Goal: Task Accomplishment & Management: Complete application form

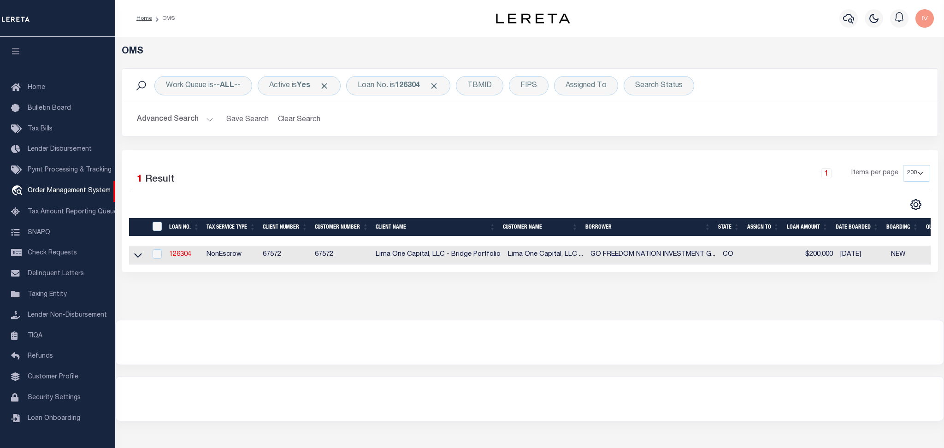
select select "200"
click at [384, 90] on div "Loan No. is 126304" at bounding box center [398, 85] width 104 height 19
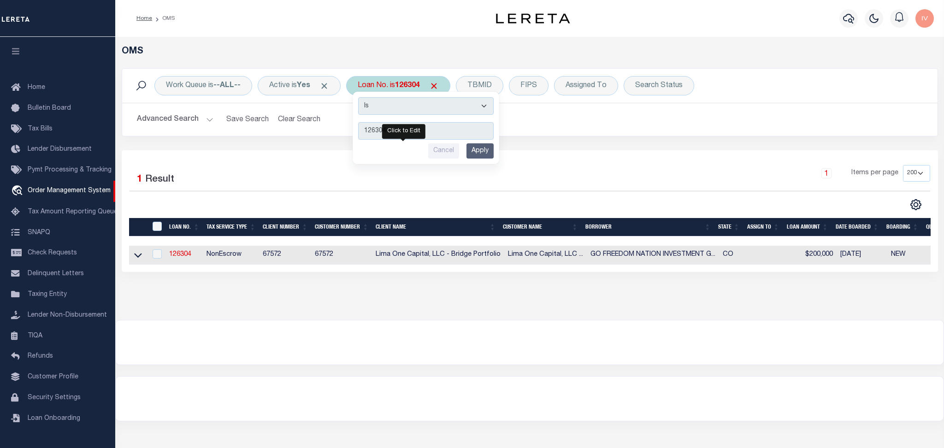
type input "2623007809"
click at [482, 152] on input "Apply" at bounding box center [479, 150] width 27 height 15
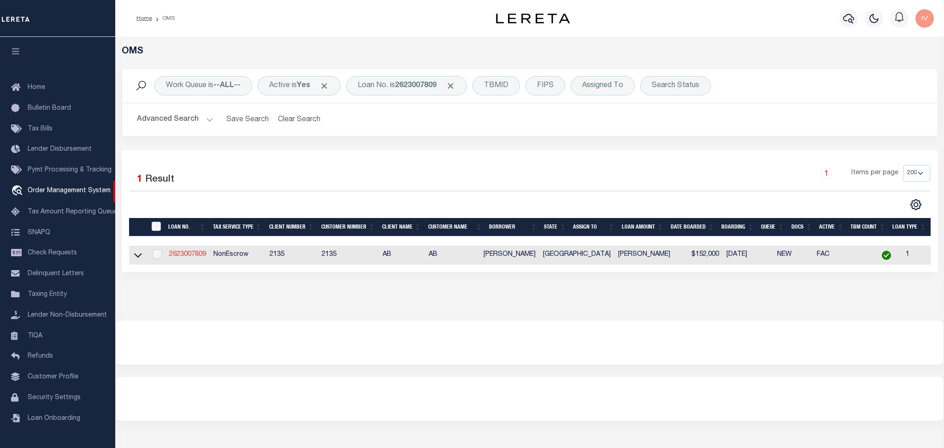
click at [187, 252] on link "2623007809" at bounding box center [187, 254] width 37 height 6
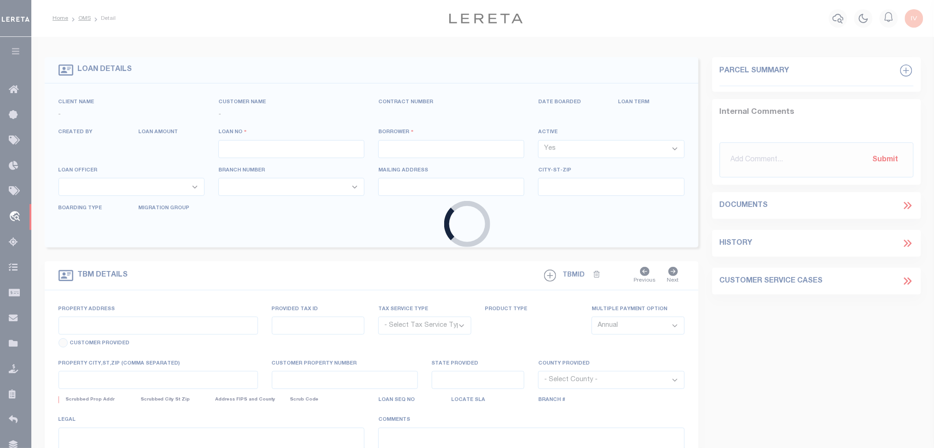
type input "2623007809"
type input "[PERSON_NAME]"
select select
type input "314A W LENNON DR #1818"
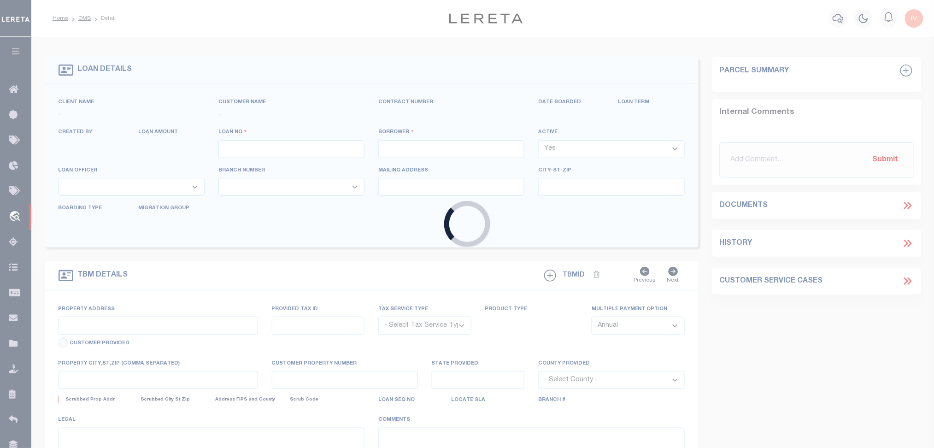
type input "EMORY, TX 75440"
select select "NonEscrow"
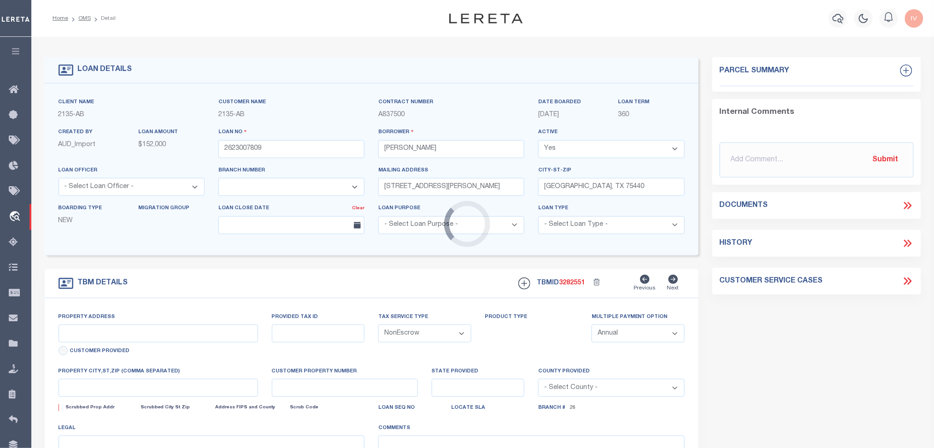
select select "8004"
type input "US HWY 69 AND CR 2377"
select select
type input "ALBA TX 75410"
type input "TX"
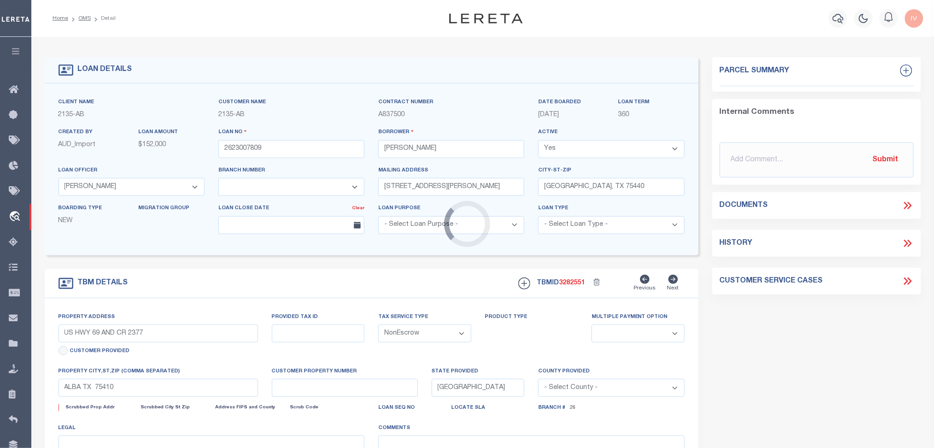
select select
type textarea "DT 8.15 AC TRACT 143 & 146 M.J. NUNEZ SVY A-430"
select select "2574"
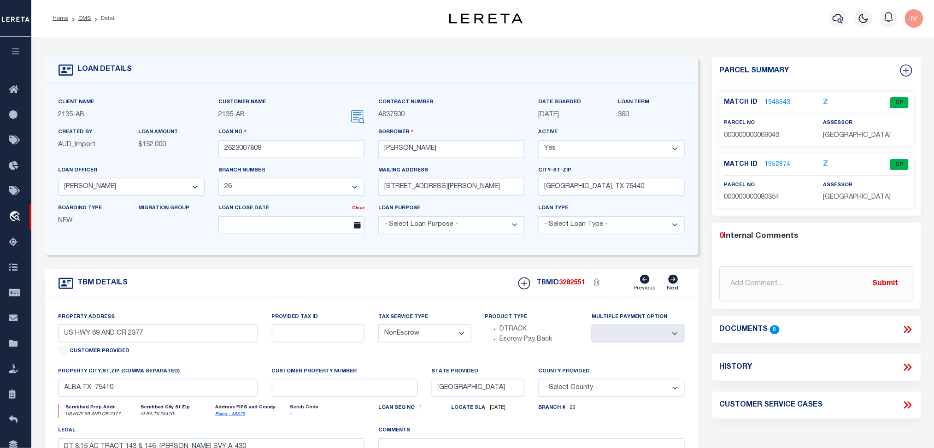
click at [772, 132] on span "000000000069043" at bounding box center [751, 135] width 55 height 6
click at [770, 124] on div "parcel no 000000000069043" at bounding box center [767, 129] width 86 height 23
click at [775, 103] on link "1946643" at bounding box center [778, 103] width 26 height 10
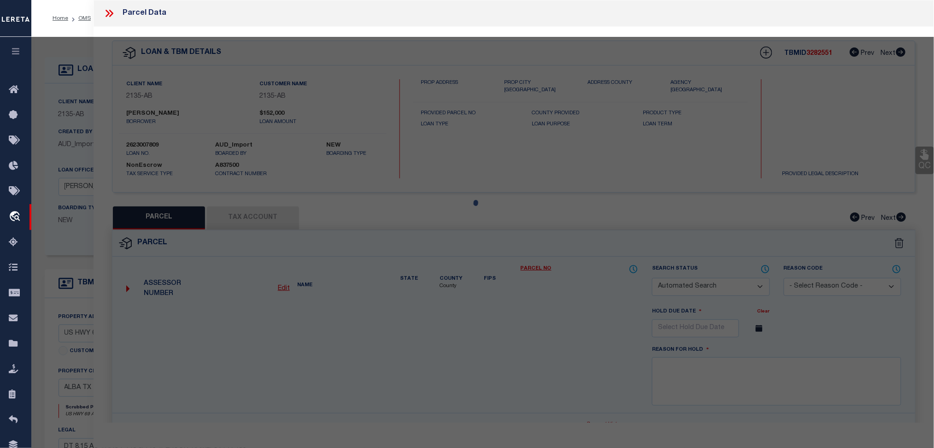
checkbox input "false"
select select "CP"
type input "SHAW CHRIS D & JAMES RYAN"
type input "000000069043-000000089758"
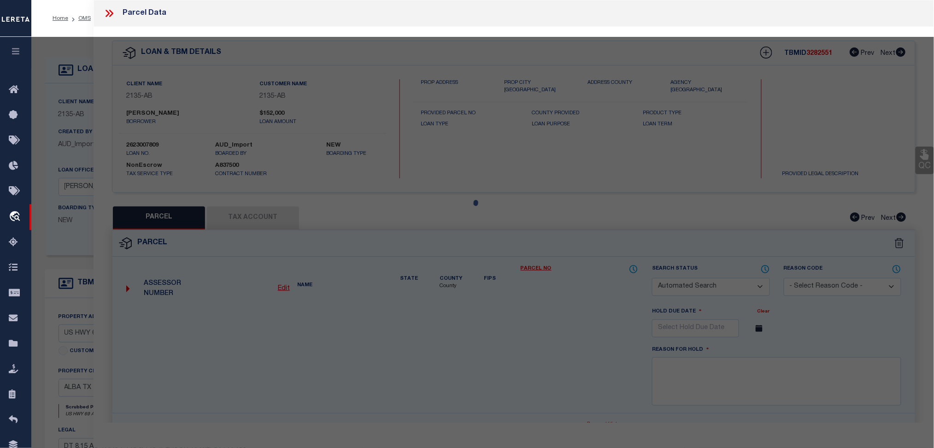
select select
type input "CR 2377 ,"
type input "ALBA TX 75410"
type textarea "ABS 0430; NUNEZ M J; TRACT 146; 3.78 ACRES; (4.00 ACS W/ .22 AC IN CR)"
type textarea "Tax ID Special Project"
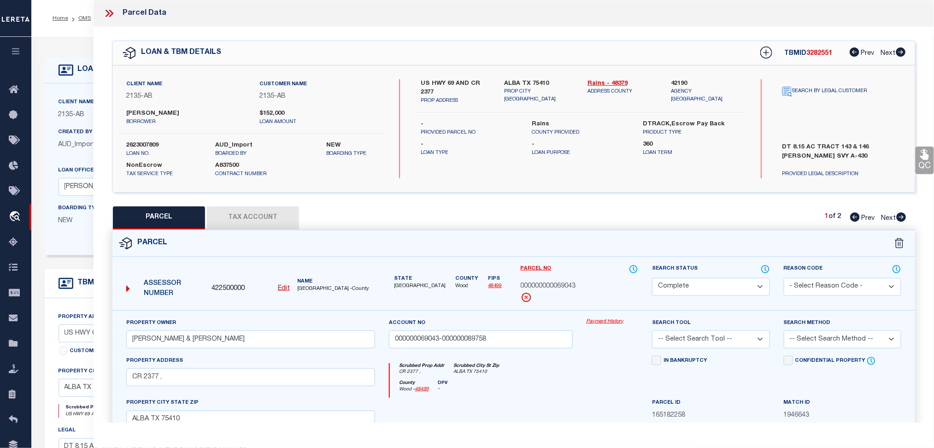
click at [45, 117] on div "Client Name 2135 - AB Customer Name 2135 - AB Contract Number A837500 360" at bounding box center [372, 169] width 654 height 172
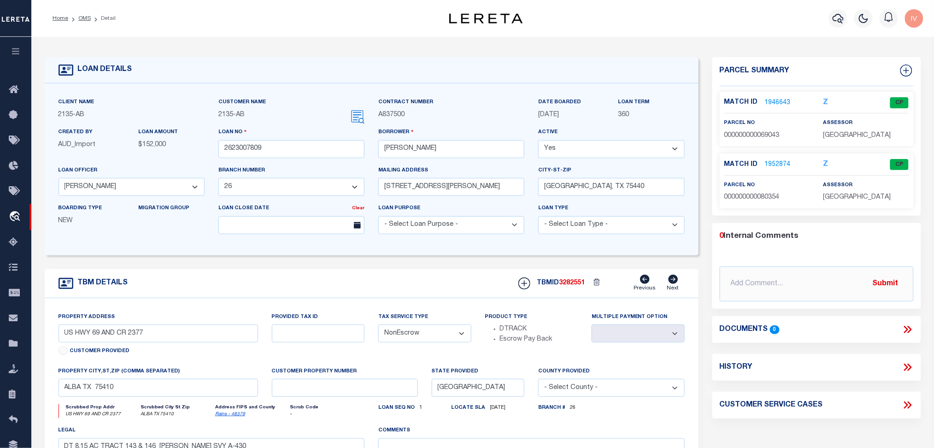
click at [780, 164] on link "1952874" at bounding box center [778, 165] width 26 height 10
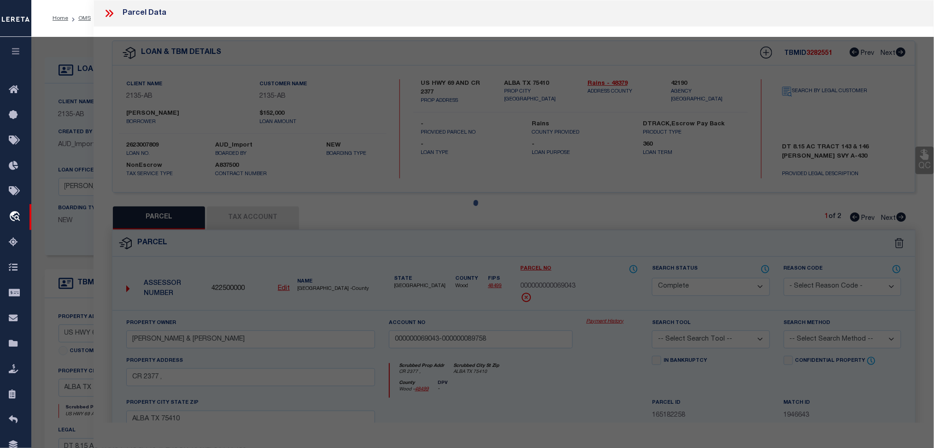
select select "AS"
checkbox input "false"
select select "CP"
type input "SHAW CHRIS D & JAMES RYAN"
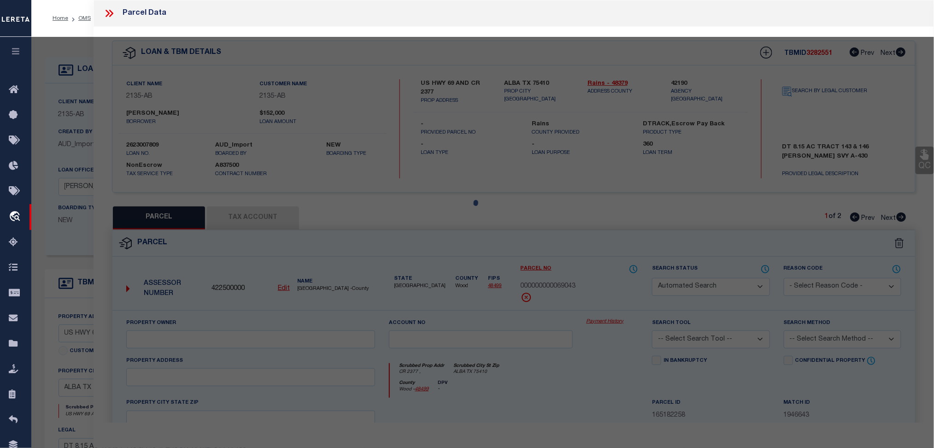
type input "000000080354-000000089758"
select select
type input "-"
type input "ALBA TX 75410"
type textarea "ABS 0430; NUNEZ M J; TRACT 143; 3.79 ACRES; (4.15 ACS W/ .36 ACS IN THE CR)"
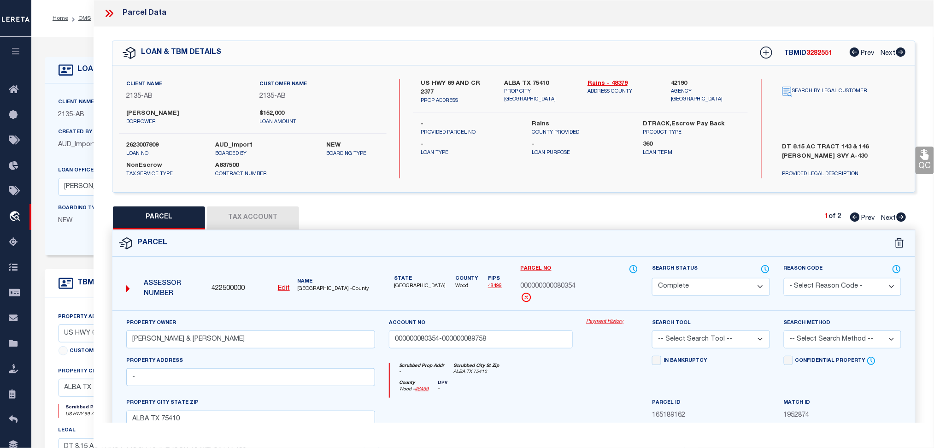
click at [79, 113] on p "2135 - AB" at bounding box center [132, 115] width 146 height 10
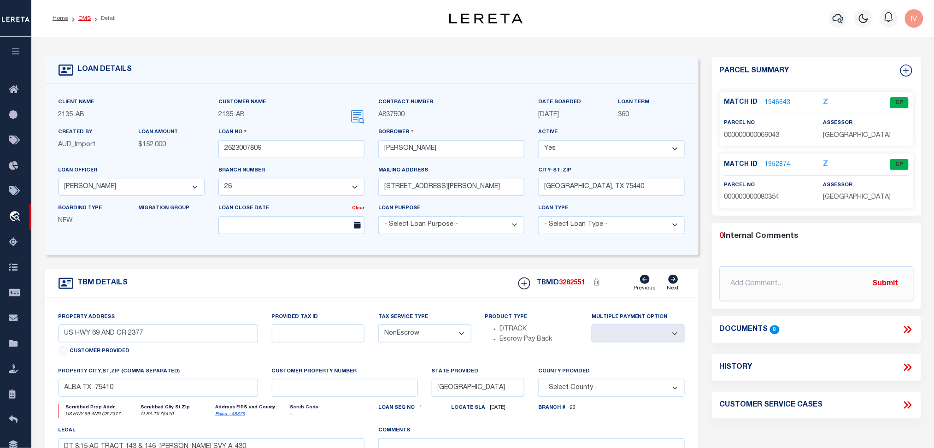
click at [85, 18] on link "OMS" at bounding box center [84, 19] width 12 height 6
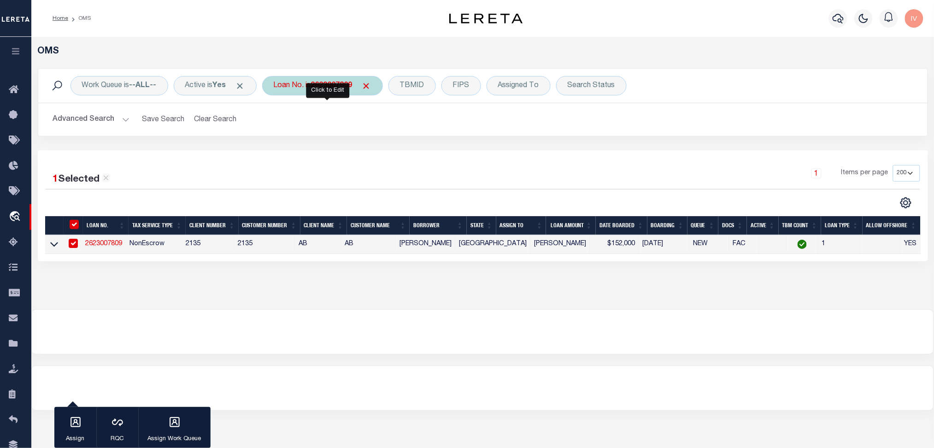
click at [314, 90] on div "Loan No. is 2623007809" at bounding box center [322, 85] width 121 height 19
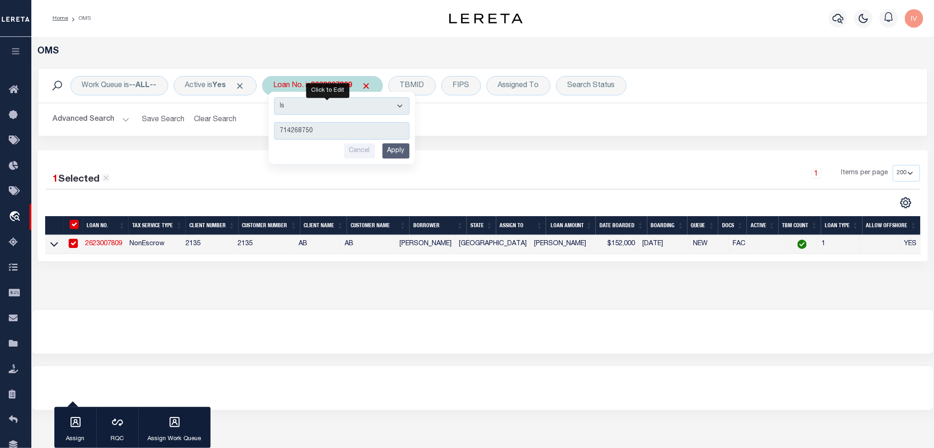
type input "714268750"
click at [406, 151] on input "Apply" at bounding box center [396, 150] width 27 height 15
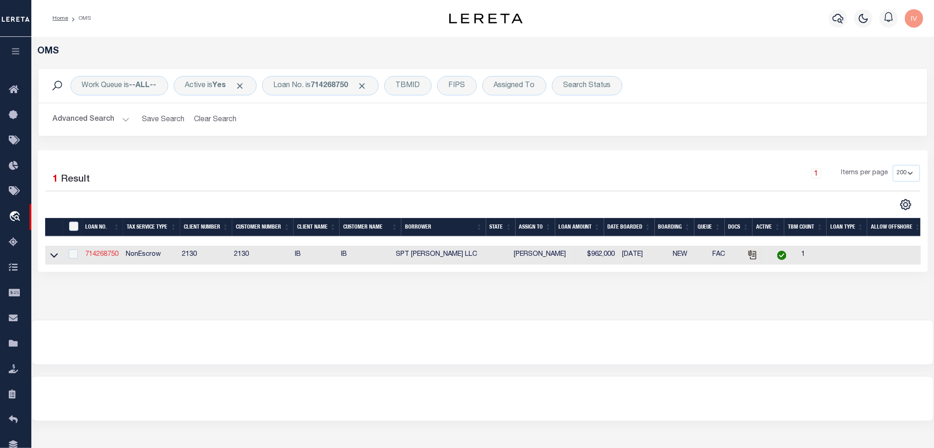
click at [107, 257] on link "714268750" at bounding box center [101, 254] width 33 height 6
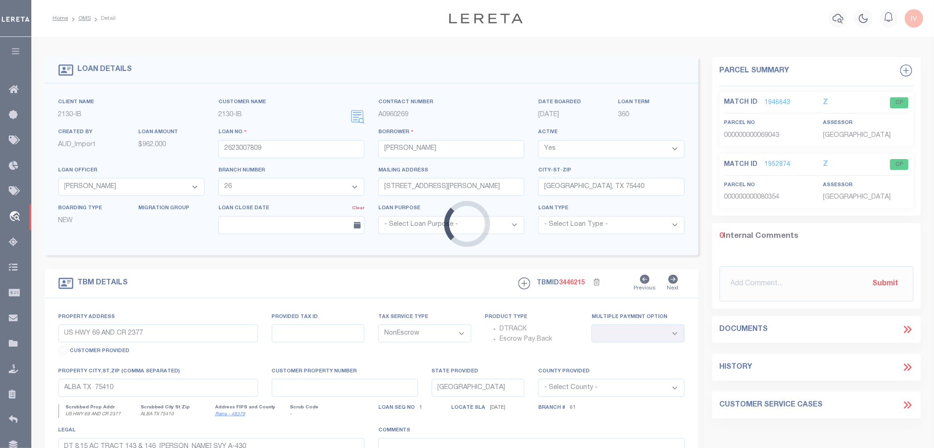
type input "714268750"
type input "SPT MONTGOMERY LLC"
select select
type input "6459 SPRING BRANCH RD"
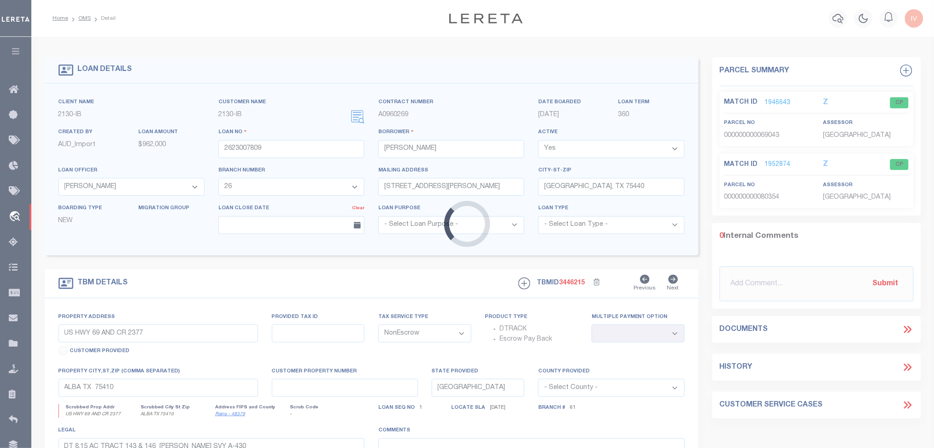
type input "MONTGOMERY TX 77316"
select select "10"
type input "8.00 ACRE TR. B RIGSBY SURVEY ABST 31"
select select
type input "MONTGOMERY TX 77356"
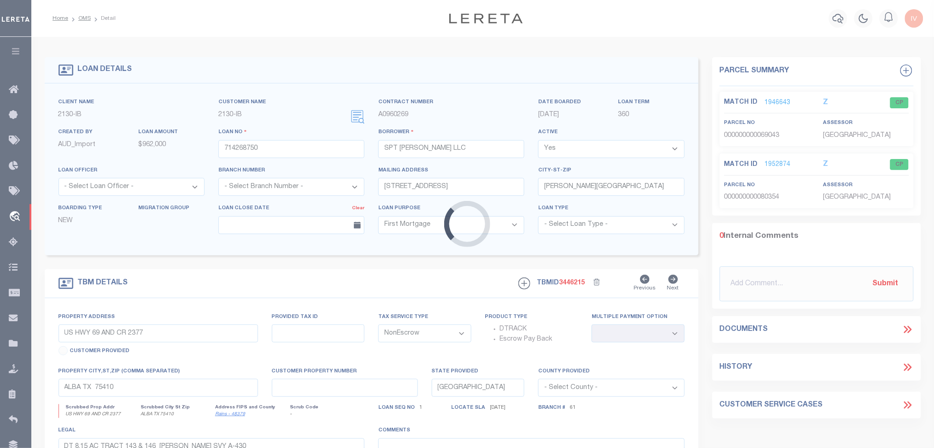
type input "146480"
select select "16980"
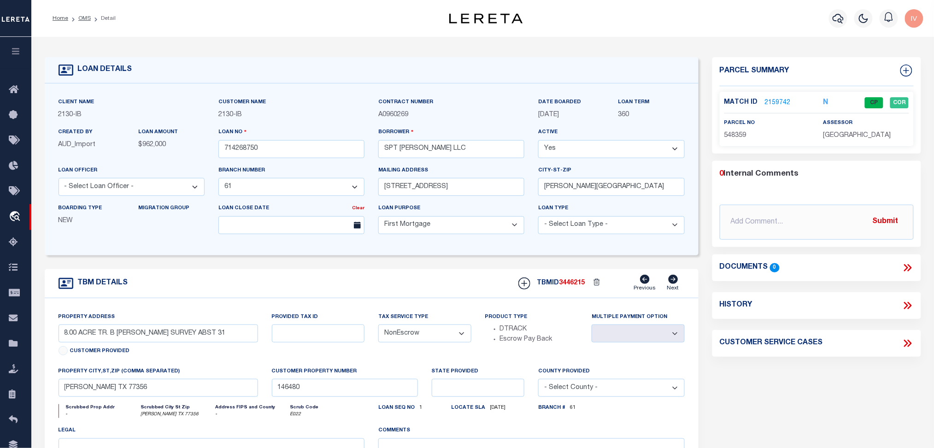
click at [760, 120] on div "parcel no 548359" at bounding box center [767, 129] width 86 height 23
click at [773, 92] on div "Match ID 2159742 N CP COR parcel no 548359" at bounding box center [817, 119] width 194 height 54
click at [777, 101] on link "2159742" at bounding box center [778, 103] width 26 height 10
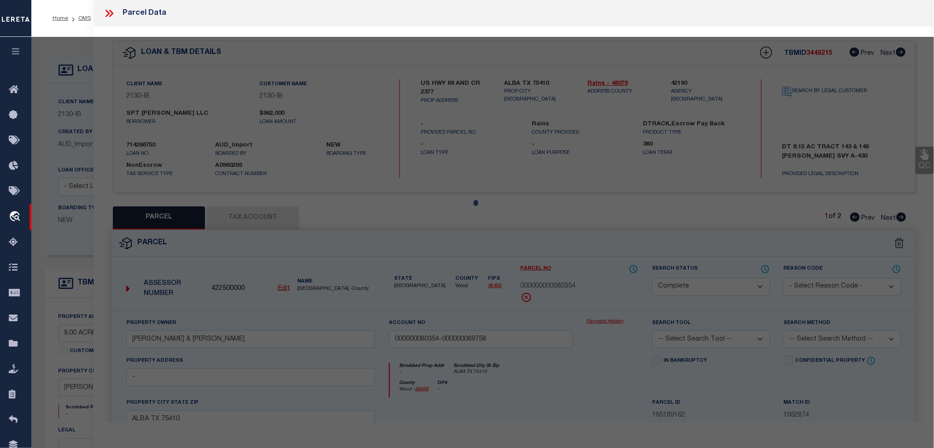
select select "AS"
checkbox input "false"
select select "CP"
type input "SPT MONTGOMERY LLC"
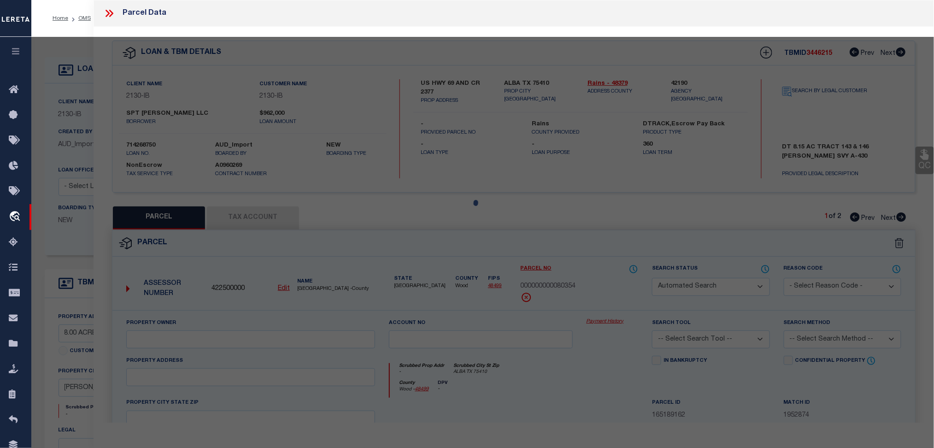
select select "AGW"
select select "ADD"
type input "8.00 ACRE TR. B RIGSBY SURVEY ABST 31"
type input "MONTGOMERY TX 77356"
type textarea "A0031 - Rigsby Ben J, TRACT 46H-2, ACRES 8"
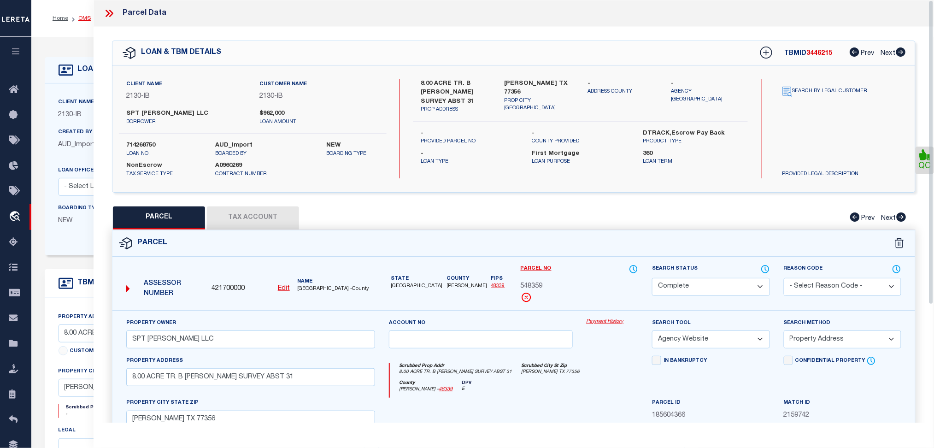
click at [79, 17] on link "OMS" at bounding box center [84, 19] width 12 height 6
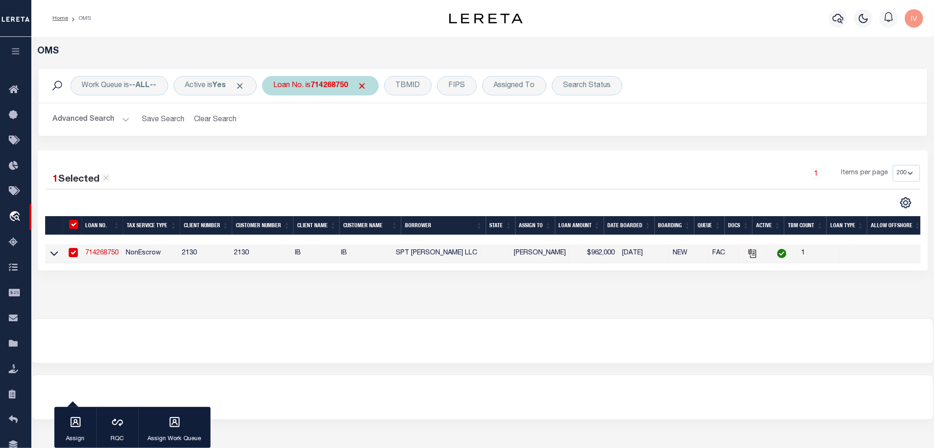
click at [337, 88] on b "714268750" at bounding box center [329, 85] width 37 height 7
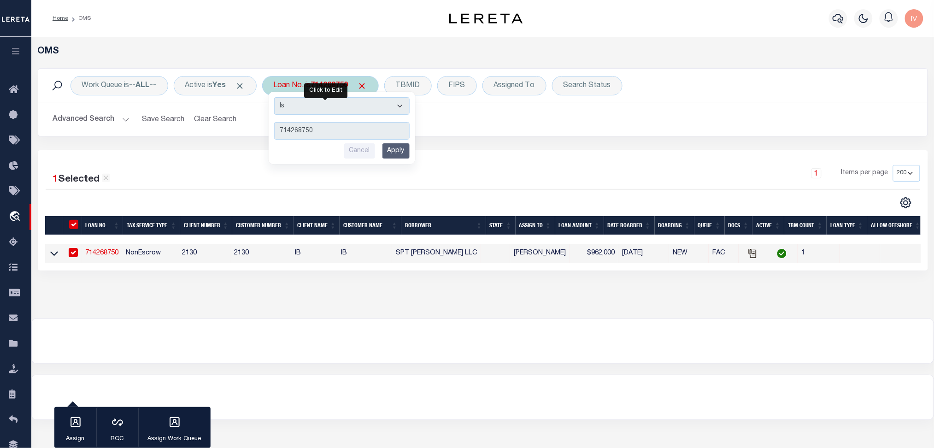
type input "105438"
click at [401, 150] on input "Apply" at bounding box center [396, 150] width 27 height 15
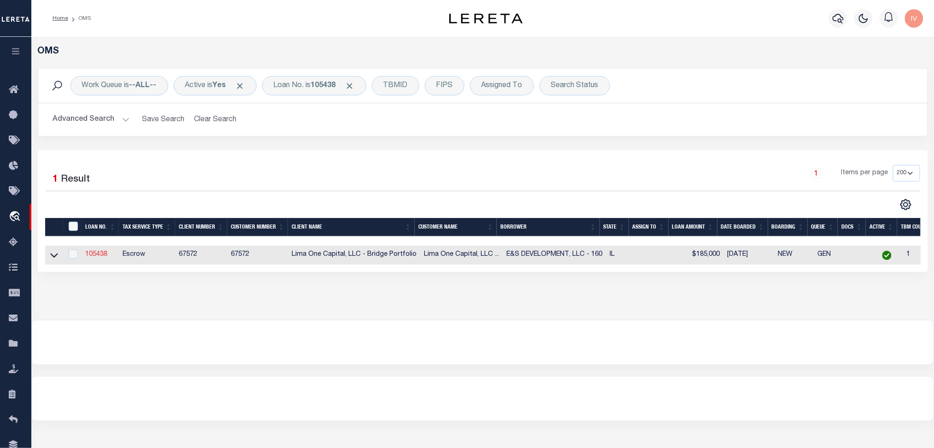
click at [106, 257] on link "105438" at bounding box center [96, 254] width 22 height 6
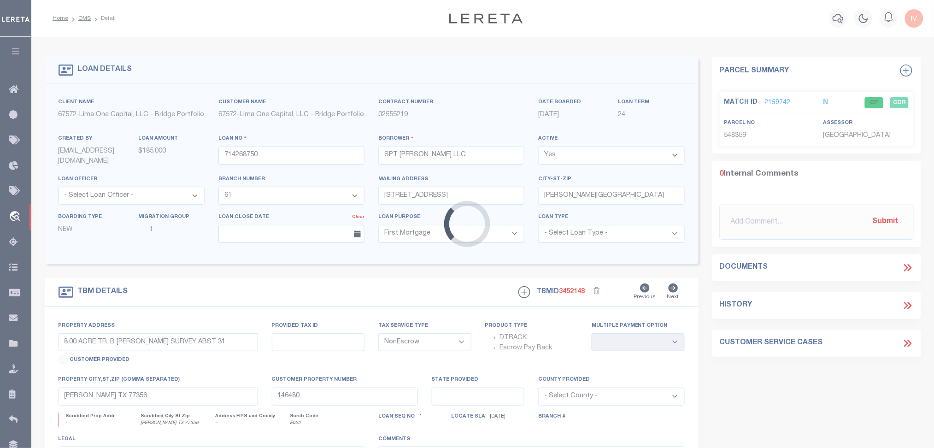
type input "105438"
type input "E&S DEVELOPMENT, LLC - 160"
select select
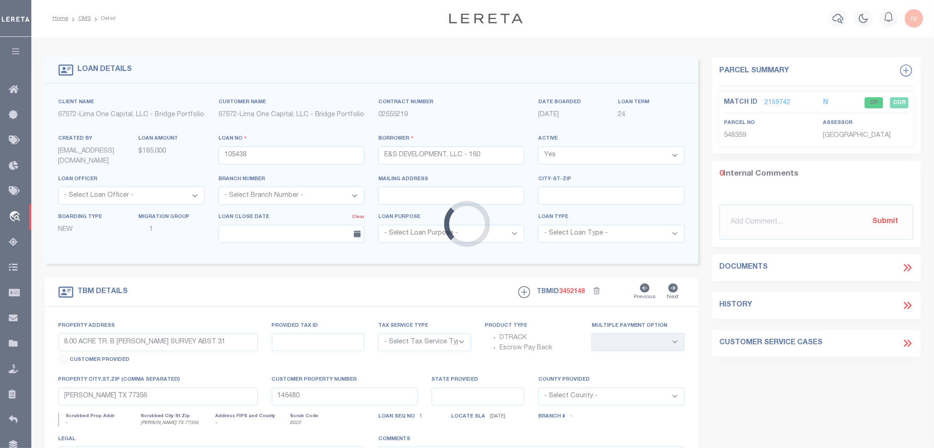
type input "[STREET_ADDRESS]"
radio input "true"
select select "Escrow"
select select
type input "[GEOGRAPHIC_DATA] IL 60620"
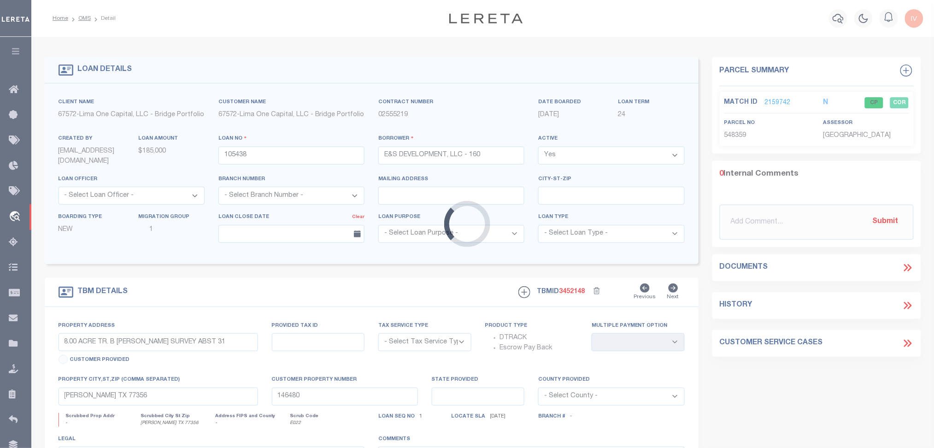
type input "105438-1"
type input "IL"
type textarea "COLLECTOR: ENTITY: PARCEL: 20"
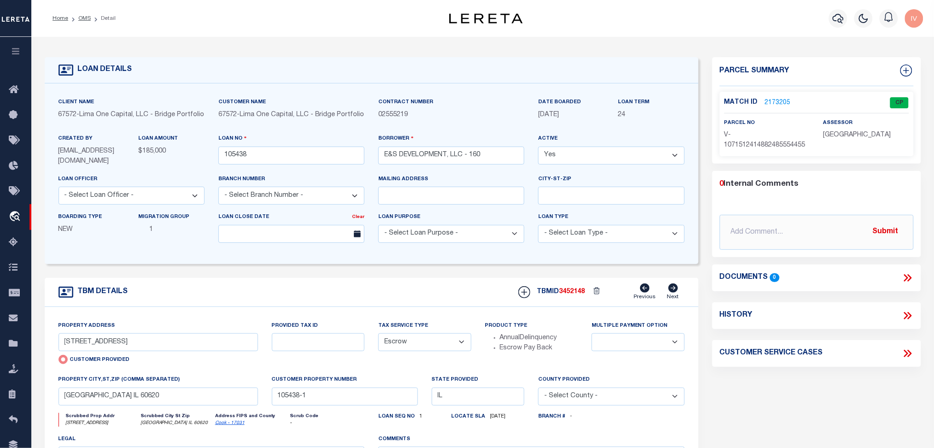
click at [777, 98] on link "2173205" at bounding box center [778, 103] width 26 height 10
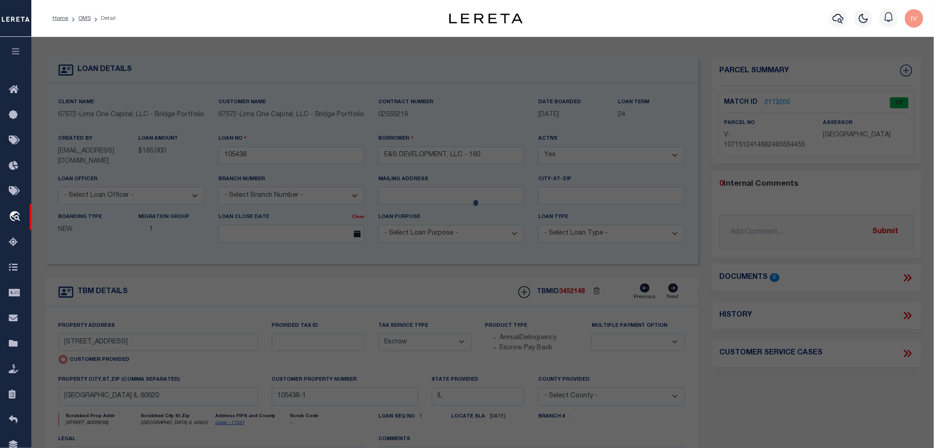
select select "AS"
select select
checkbox input "false"
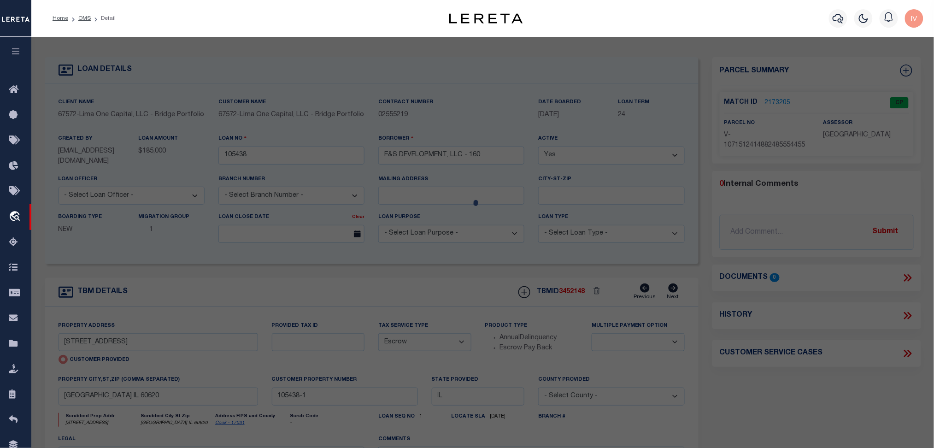
select select "CP"
select select "AGW"
select select
type input "[STREET_ADDRESS]"
type input "[GEOGRAPHIC_DATA] IL 60620"
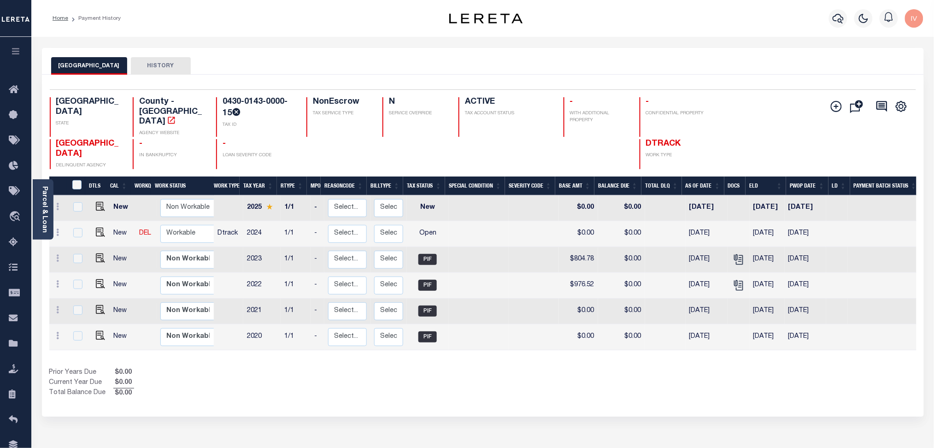
click at [236, 107] on icon at bounding box center [236, 111] width 9 height 9
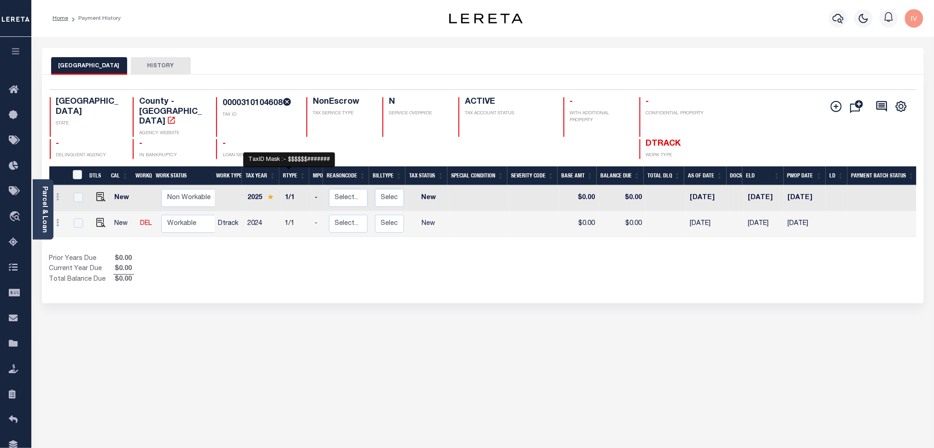
click at [281, 98] on h4 "0000310104608" at bounding box center [259, 103] width 73 height 12
